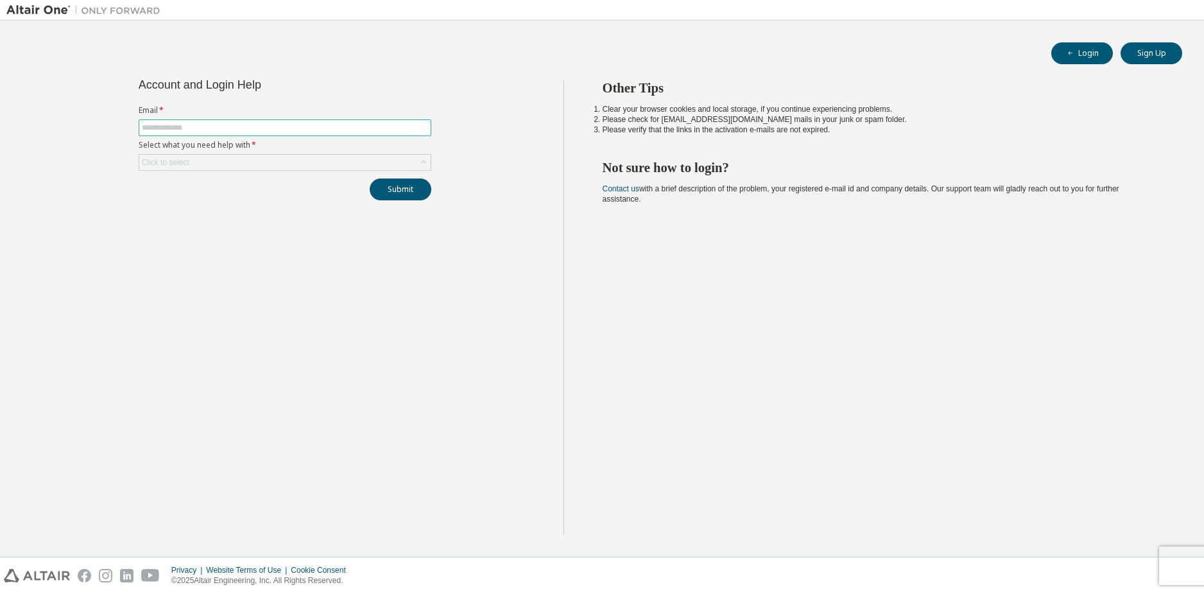
click at [184, 128] on input "text" at bounding box center [285, 128] width 286 height 10
type input "**********"
click at [195, 162] on div "Click to select" at bounding box center [284, 162] width 291 height 15
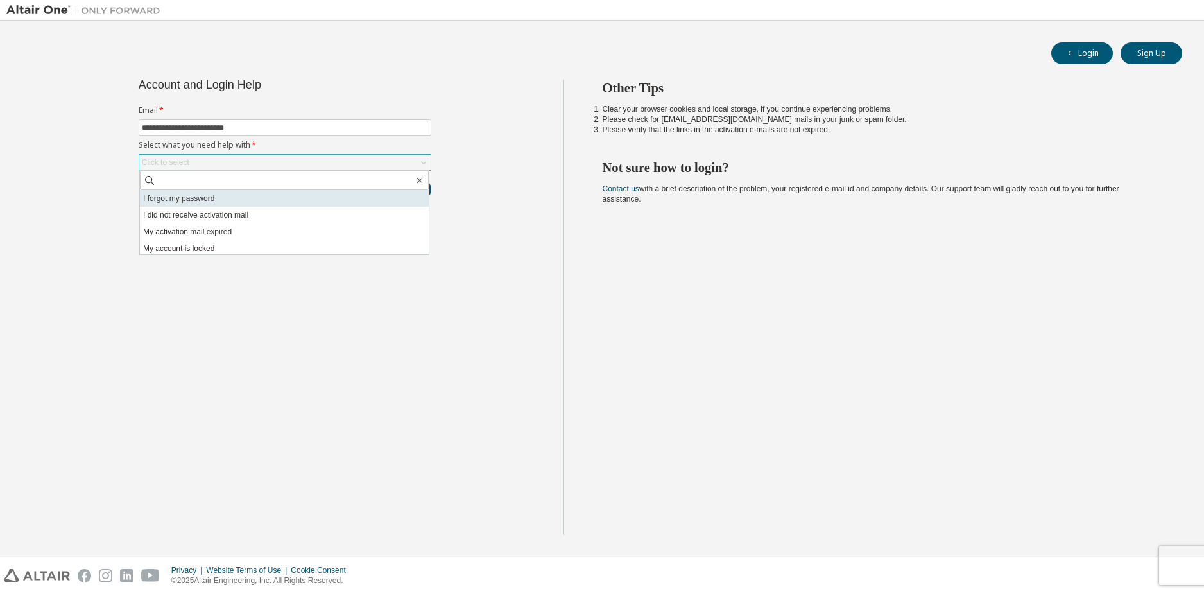
click at [235, 196] on li "I forgot my password" at bounding box center [284, 198] width 289 height 17
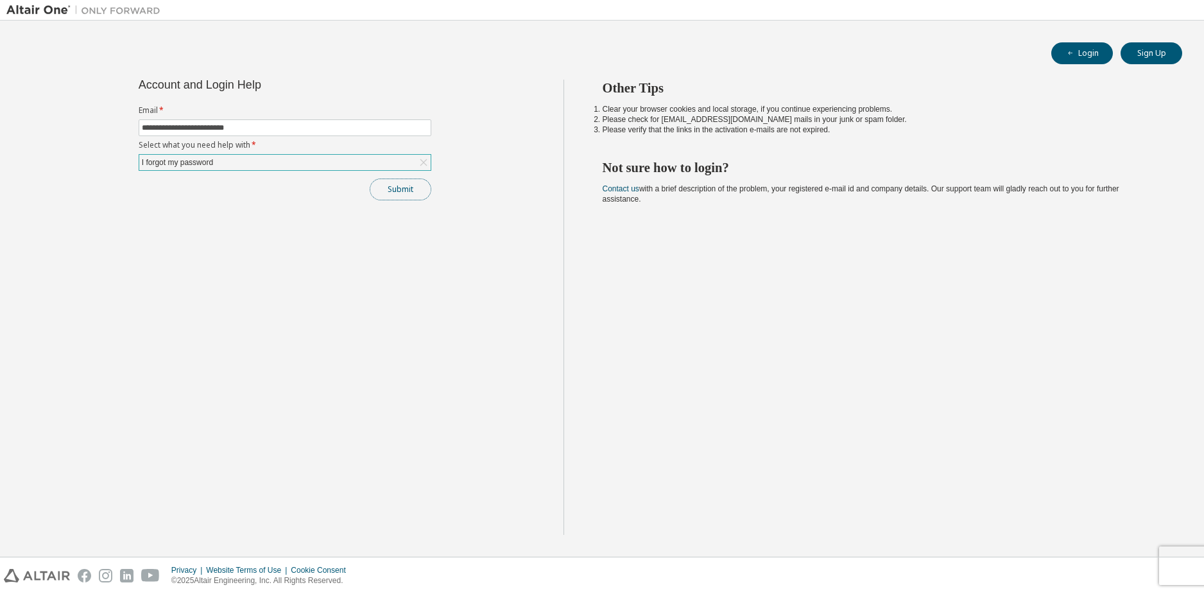
click at [399, 188] on button "Submit" at bounding box center [401, 189] width 62 height 22
click at [722, 330] on div "Other Tips Clear your browser cookies and local storage, if you continue experi…" at bounding box center [880, 307] width 635 height 455
click at [1174, 560] on icon "button" at bounding box center [1177, 564] width 8 height 8
click at [727, 336] on div "Other Tips Clear your browser cookies and local storage, if you continue experi…" at bounding box center [880, 307] width 635 height 455
click at [386, 187] on button "Submit" at bounding box center [401, 189] width 62 height 22
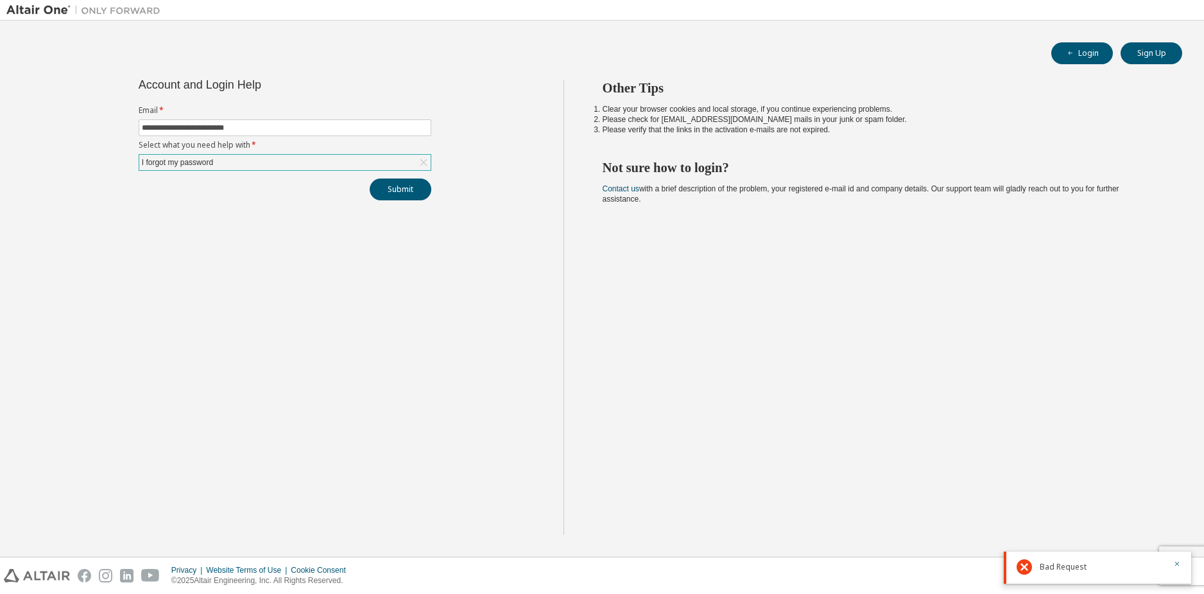
click at [1092, 576] on div "Bad Request" at bounding box center [1097, 567] width 187 height 32
click at [1176, 561] on icon "button" at bounding box center [1177, 564] width 8 height 8
click at [1183, 560] on div "Privacy Website Terms of Use Cookie Consent © 2025 Altair Engineering, Inc. All…" at bounding box center [602, 575] width 1204 height 37
click at [1156, 566] on div "Privacy Website Terms of Use Cookie Consent © 2025 Altair Engineering, Inc. All…" at bounding box center [602, 575] width 1204 height 37
click at [1188, 558] on div "Privacy Website Terms of Use Cookie Consent © 2025 Altair Engineering, Inc. All…" at bounding box center [602, 575] width 1204 height 37
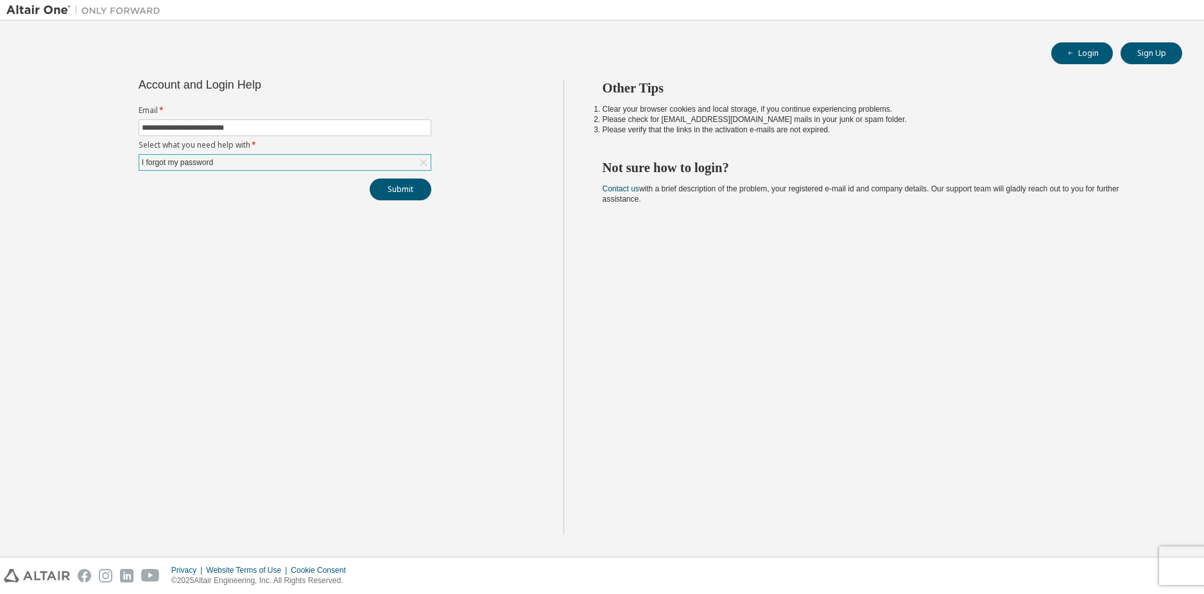
drag, startPoint x: 1197, startPoint y: 565, endPoint x: 853, endPoint y: 432, distance: 369.3
click at [853, 432] on div "Other Tips Clear your browser cookies and local storage, if you continue experi…" at bounding box center [880, 307] width 635 height 455
click at [1048, 299] on div "Other Tips Clear your browser cookies and local storage, if you continue experi…" at bounding box center [880, 307] width 635 height 455
click at [243, 124] on input "**********" at bounding box center [285, 128] width 286 height 10
click at [1158, 55] on button "Sign Up" at bounding box center [1151, 53] width 62 height 22
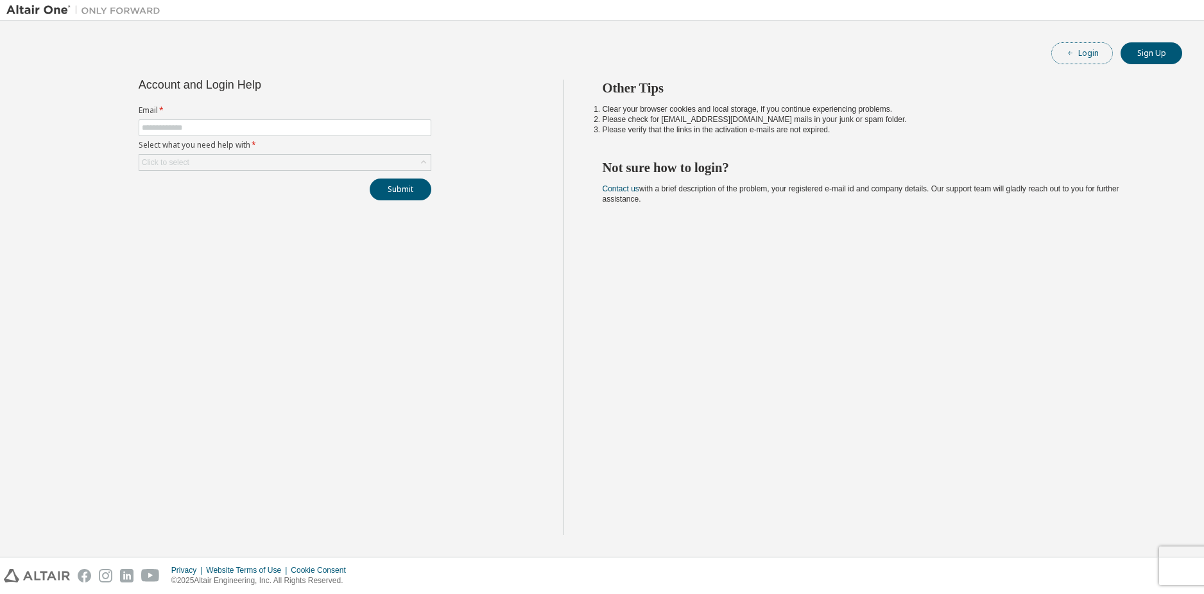
click at [1087, 51] on button "Login" at bounding box center [1082, 53] width 62 height 22
click at [230, 128] on input "text" at bounding box center [285, 128] width 286 height 10
type input "**********"
click at [232, 158] on div "Click to select" at bounding box center [284, 162] width 291 height 15
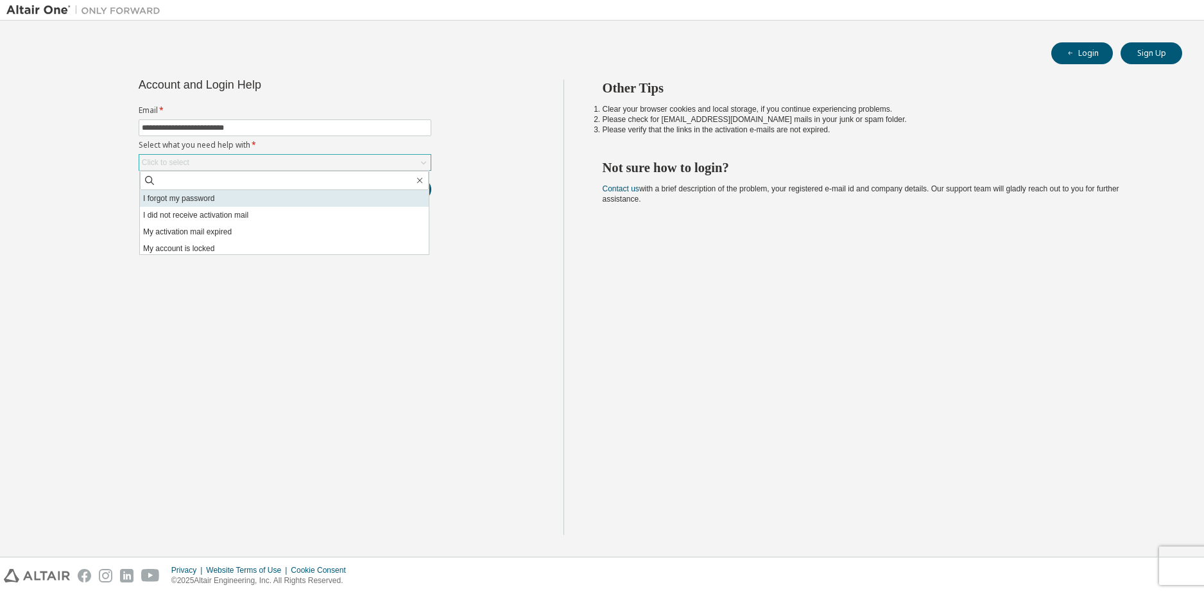
click at [219, 200] on li "I forgot my password" at bounding box center [284, 198] width 289 height 17
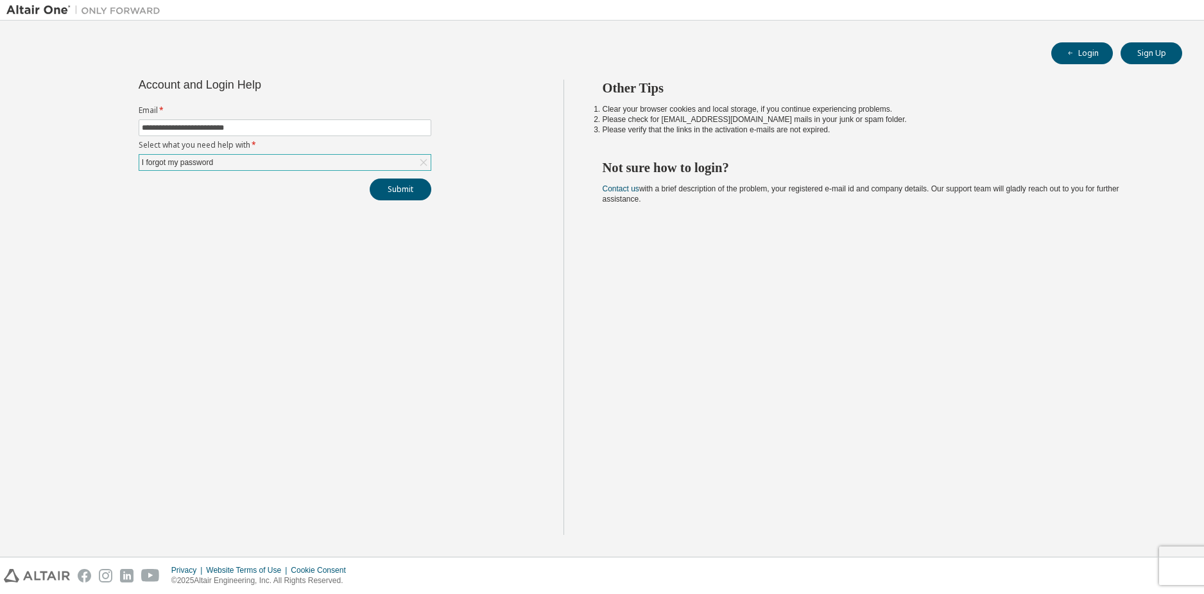
click at [669, 427] on div "Other Tips Clear your browser cookies and local storage, if you continue experi…" at bounding box center [880, 307] width 635 height 455
click at [1177, 558] on div "Privacy Website Terms of Use Cookie Consent © 2025 Altair Engineering, Inc. All…" at bounding box center [602, 575] width 1204 height 37
drag, startPoint x: 1039, startPoint y: 568, endPoint x: 1071, endPoint y: 561, distance: 32.9
click at [1040, 568] on div "Privacy Website Terms of Use Cookie Consent © 2025 Altair Engineering, Inc. All…" at bounding box center [602, 575] width 1204 height 37
click at [404, 187] on button "Submit" at bounding box center [401, 189] width 62 height 22
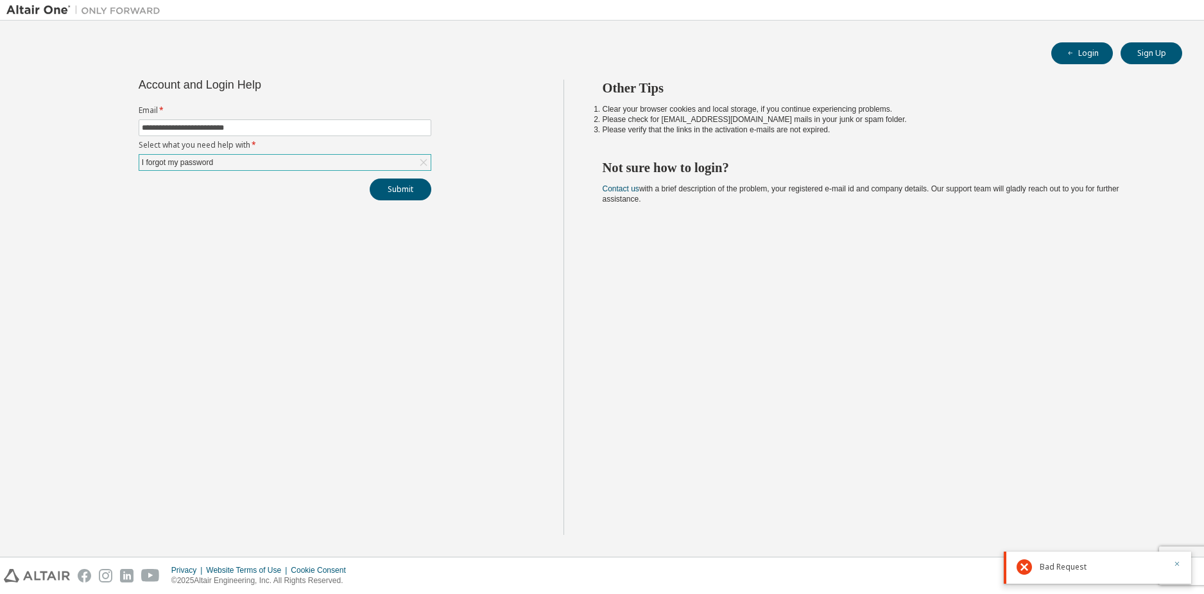
click at [1174, 562] on icon "button" at bounding box center [1177, 564] width 8 height 8
click at [322, 299] on div "**********" at bounding box center [284, 307] width 557 height 455
click at [903, 439] on div "Other Tips Clear your browser cookies and local storage, if you continue experi…" at bounding box center [880, 307] width 635 height 455
click at [163, 124] on input "text" at bounding box center [285, 128] width 286 height 10
type input "**********"
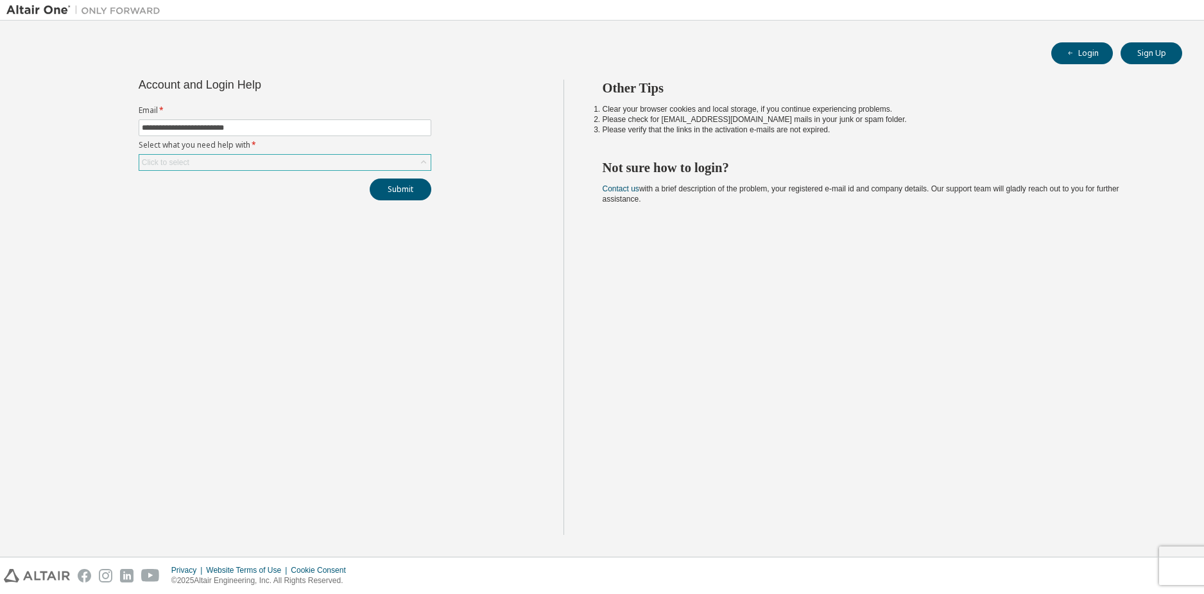
click at [198, 161] on div "Click to select" at bounding box center [284, 162] width 291 height 15
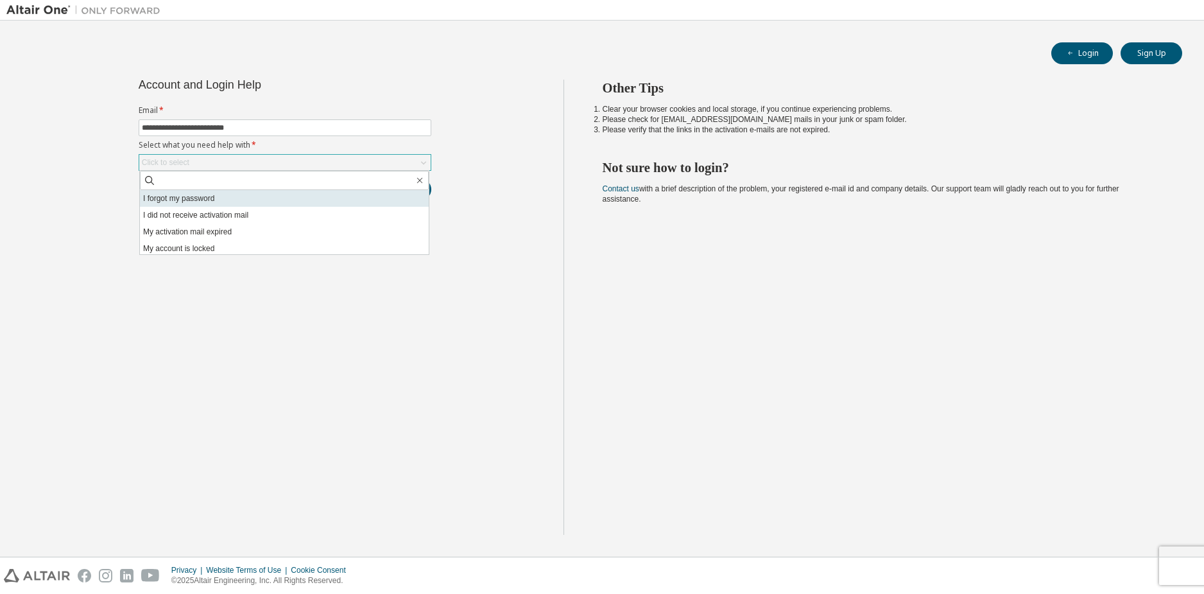
click at [223, 193] on li "I forgot my password" at bounding box center [284, 198] width 289 height 17
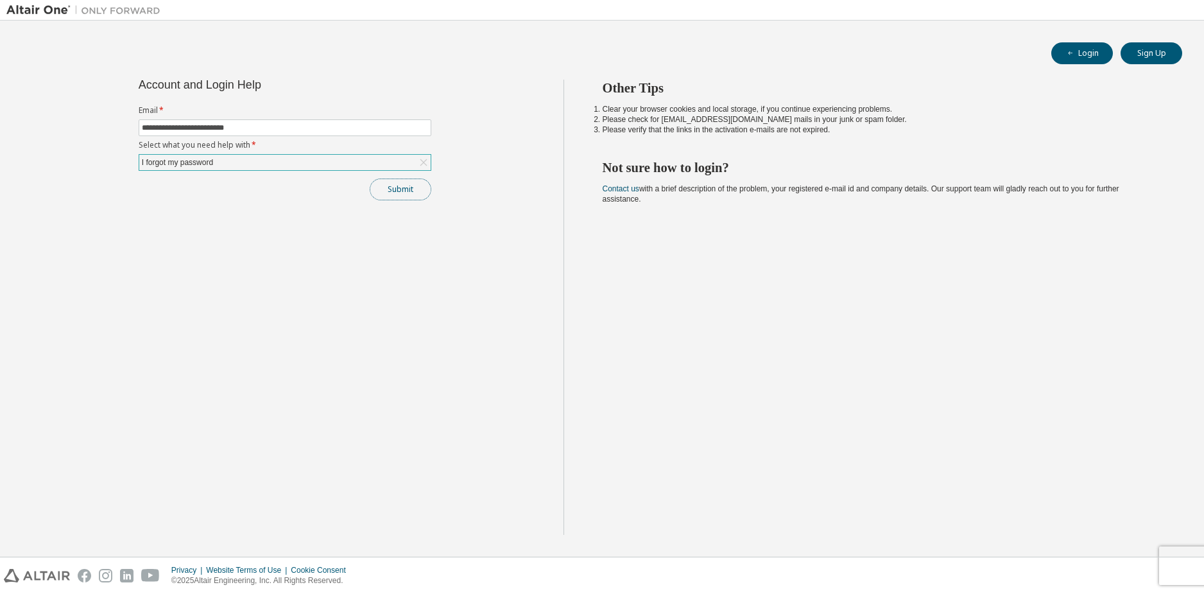
click at [410, 191] on button "Submit" at bounding box center [401, 189] width 62 height 22
click at [1165, 484] on div "Other Tips Clear your browser cookies and local storage, if you continue experi…" at bounding box center [880, 307] width 635 height 455
